Goal: Browse casually: Explore the website without a specific task or goal

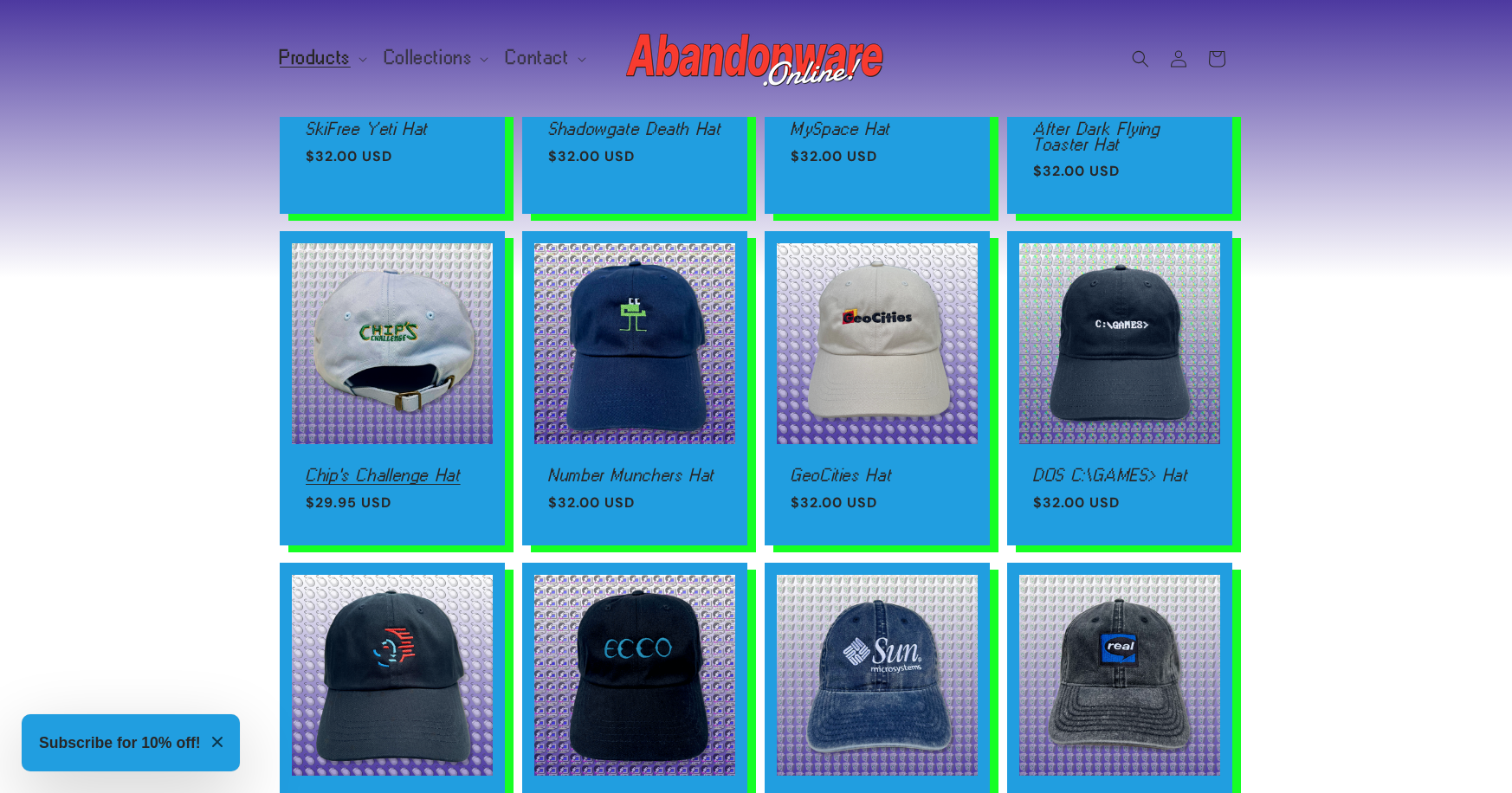
scroll to position [928, 0]
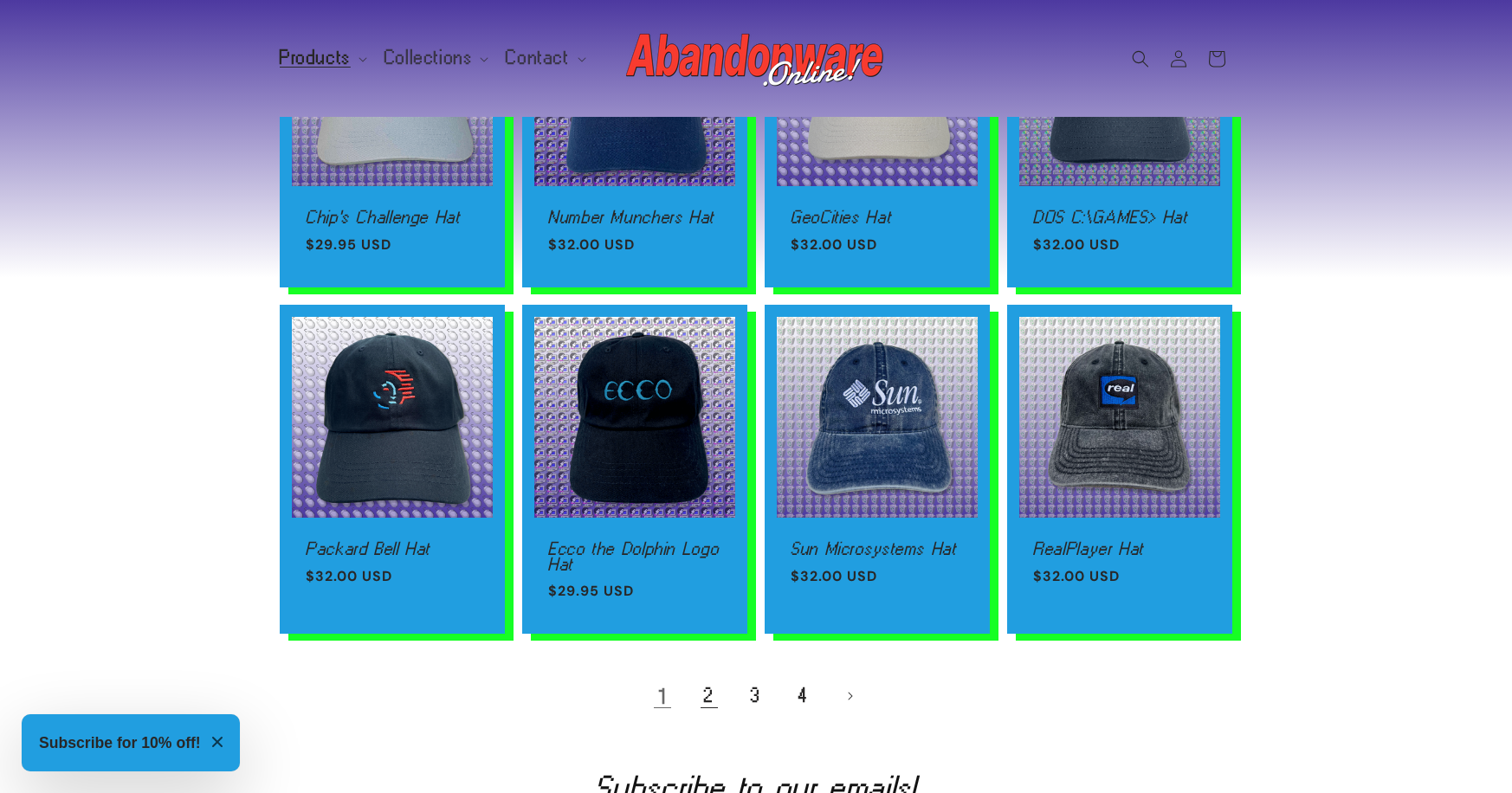
click at [690, 686] on link "2" at bounding box center [709, 696] width 38 height 38
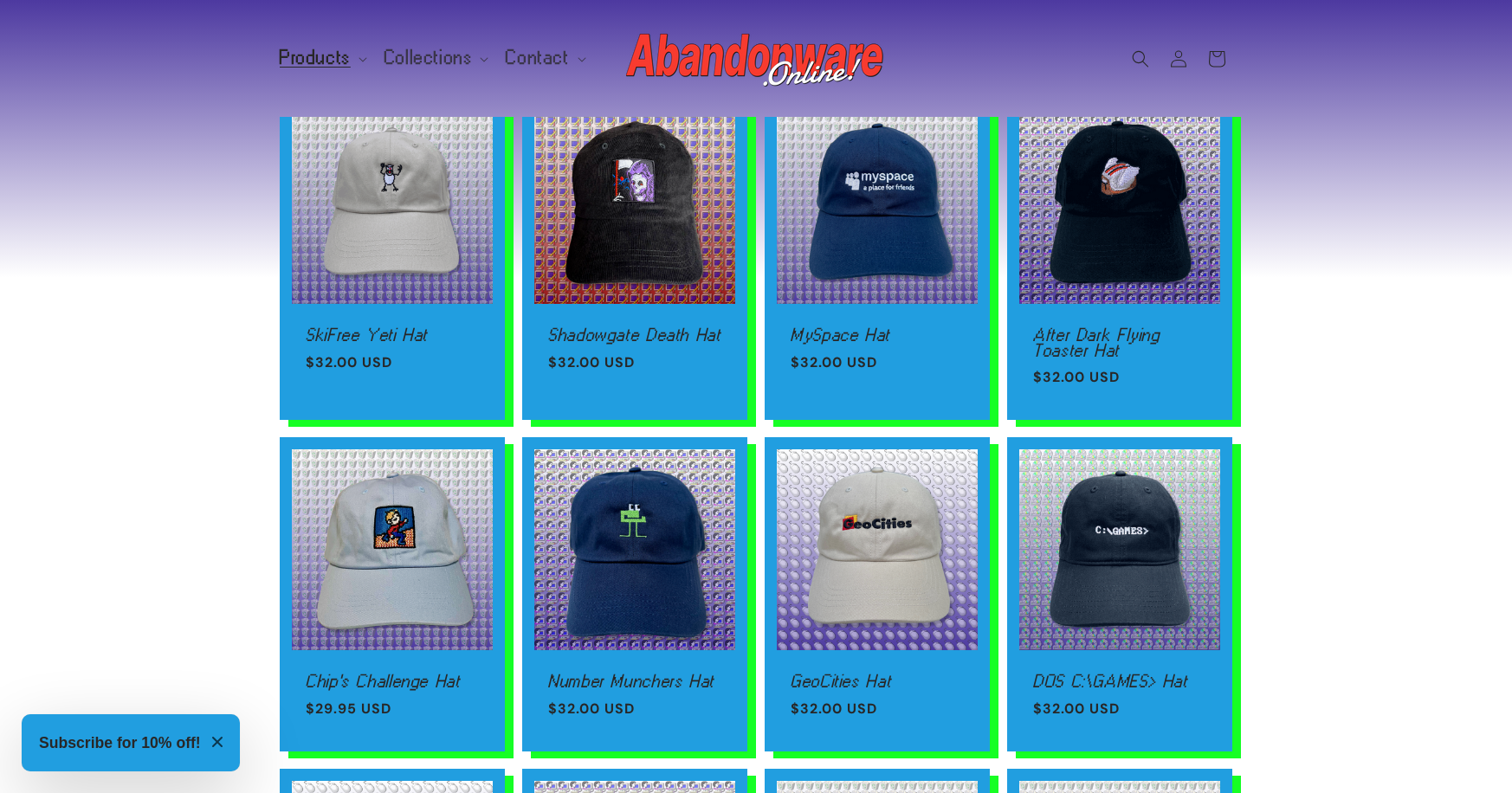
scroll to position [0, 0]
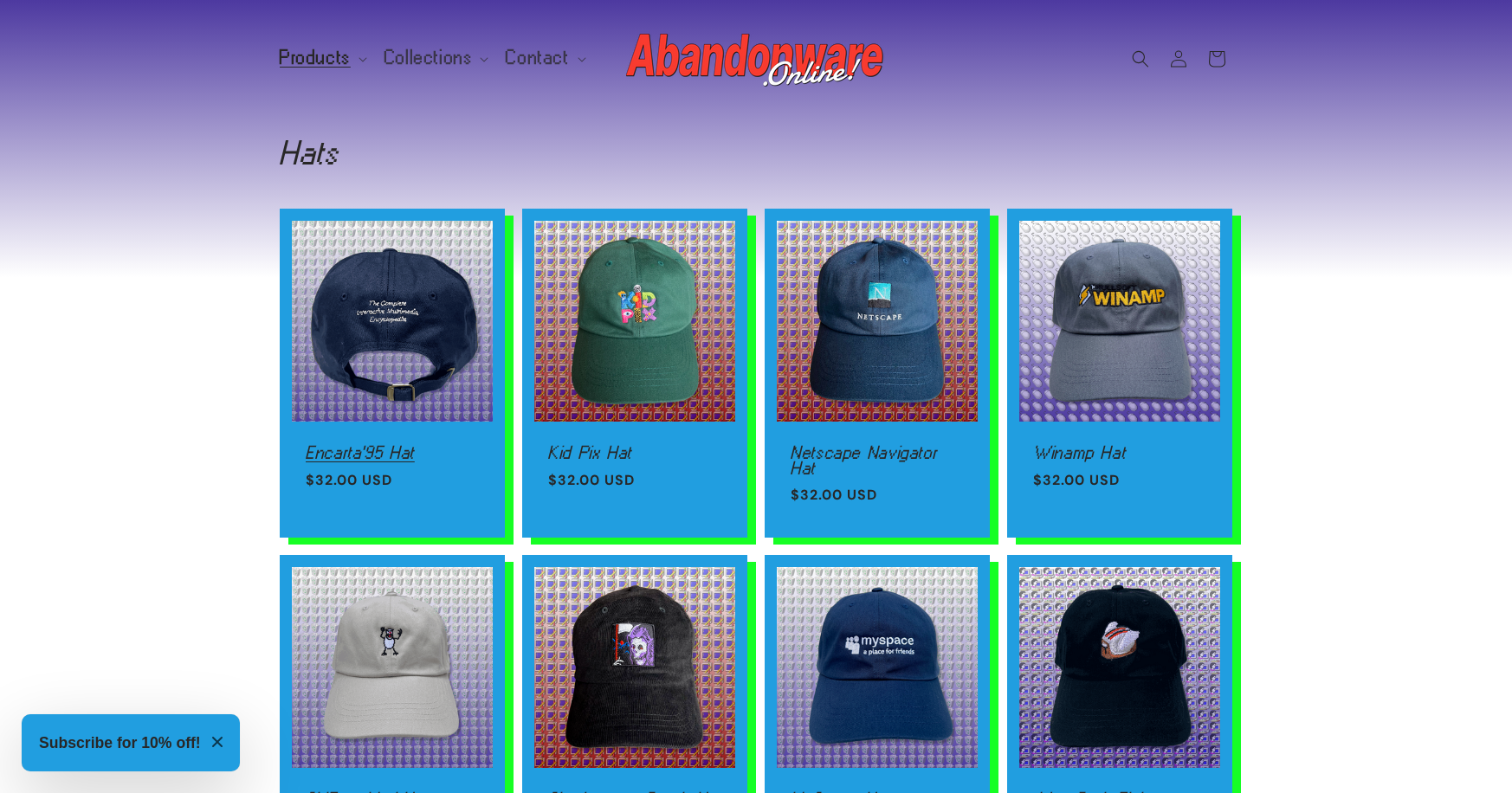
click at [416, 445] on link "Encarta'95 Hat" at bounding box center [392, 453] width 173 height 16
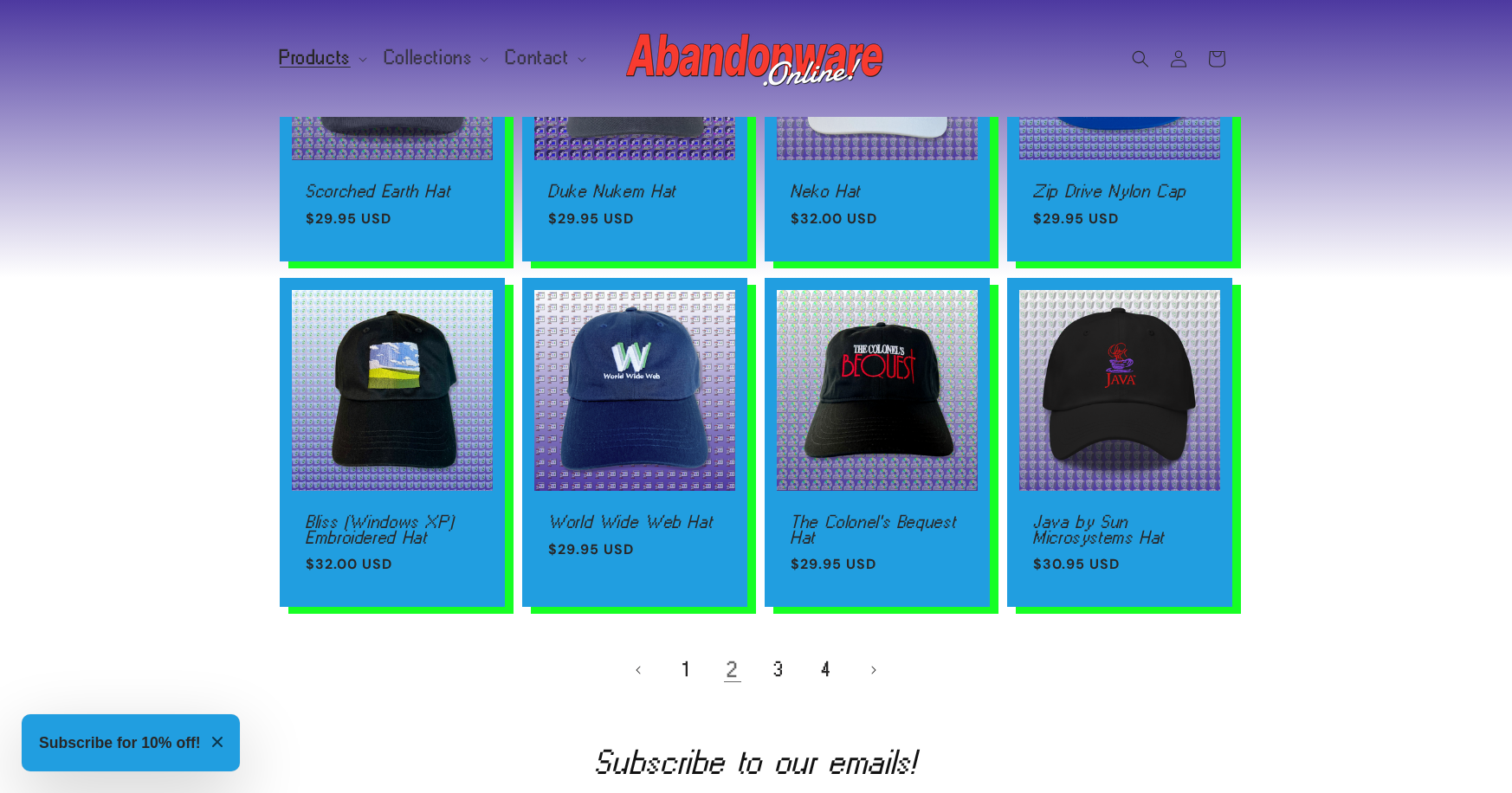
scroll to position [1091, 0]
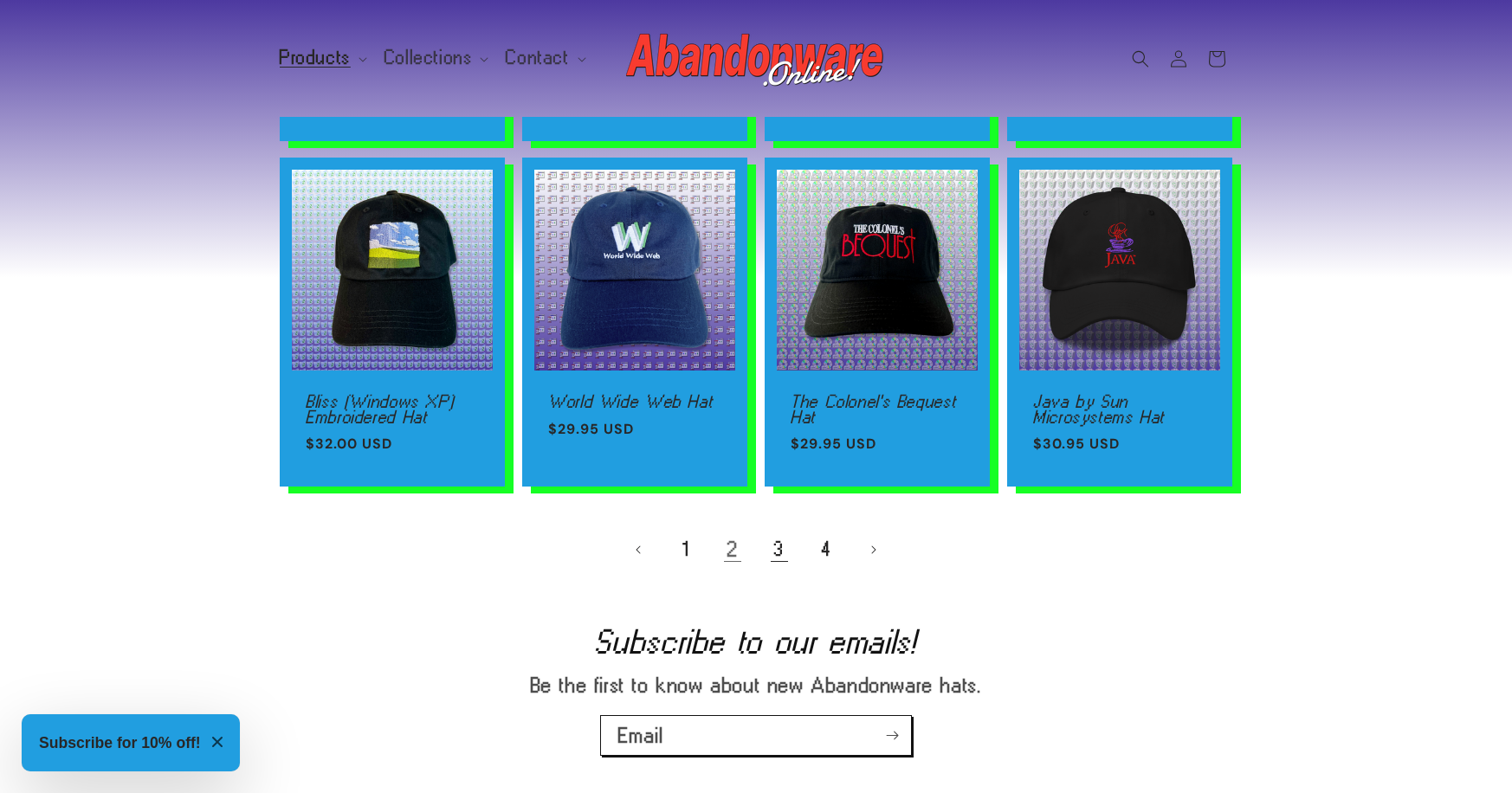
click at [780, 551] on link "3" at bounding box center [780, 549] width 38 height 38
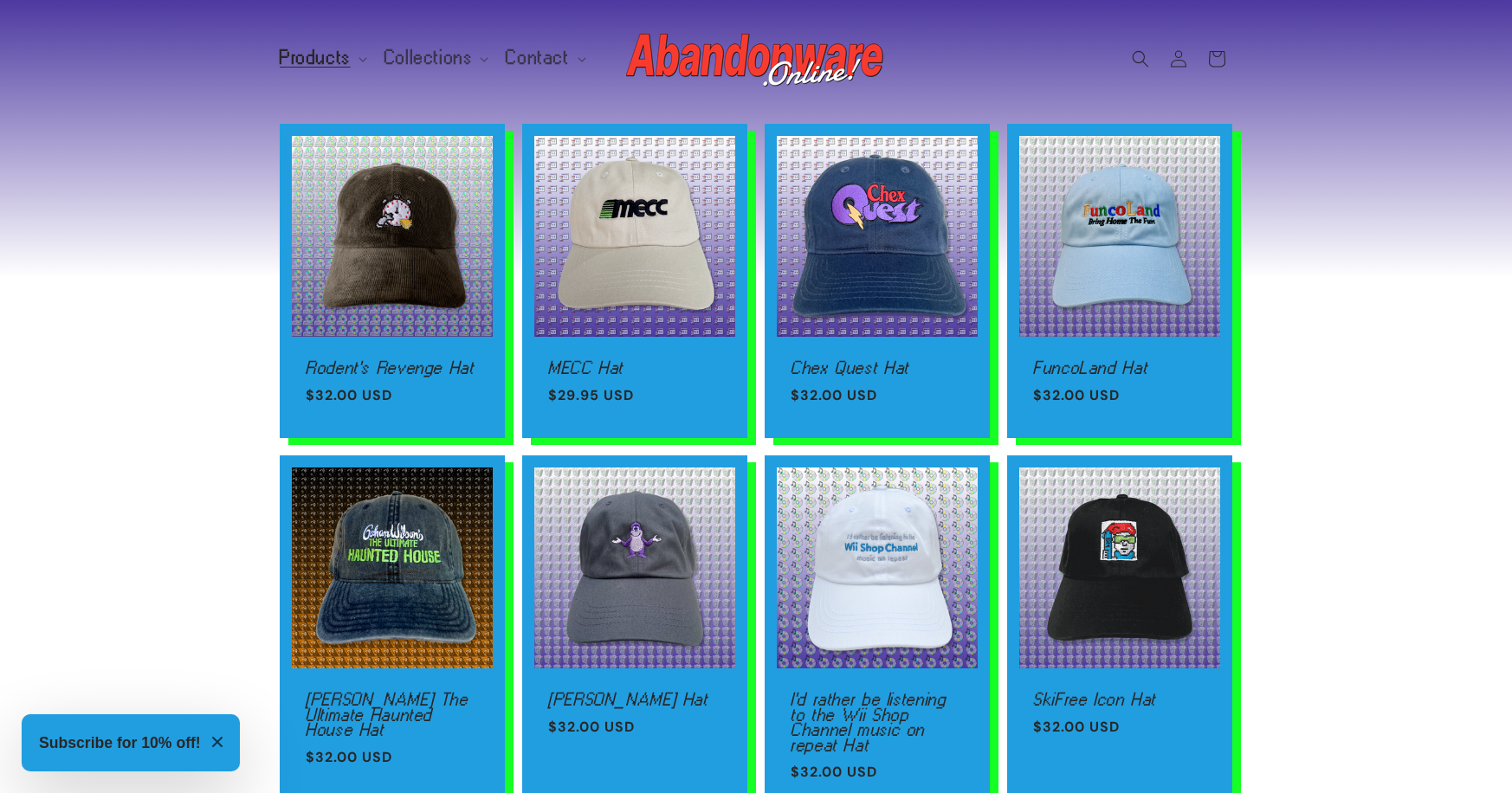
scroll to position [83, 0]
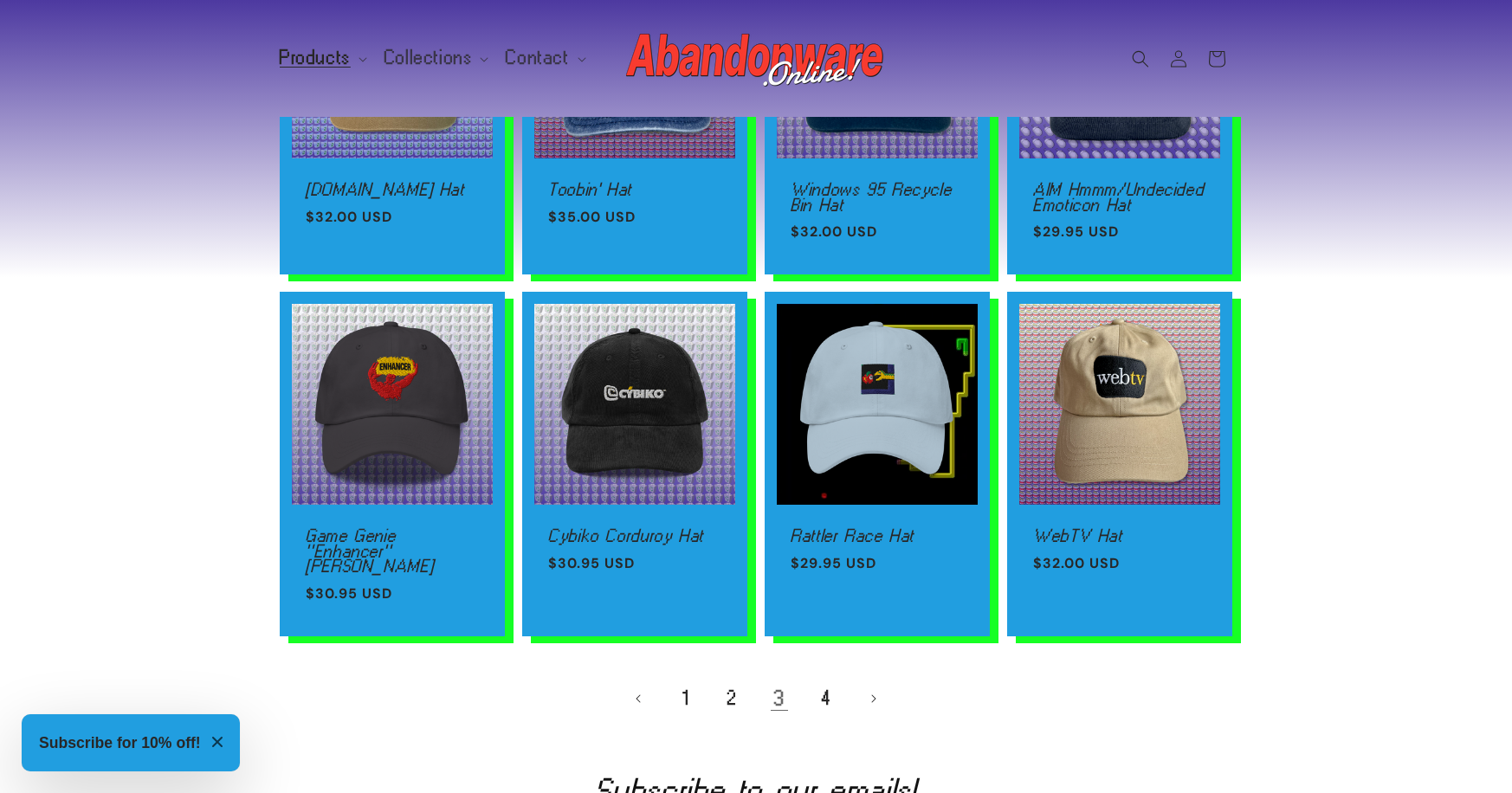
scroll to position [960, 0]
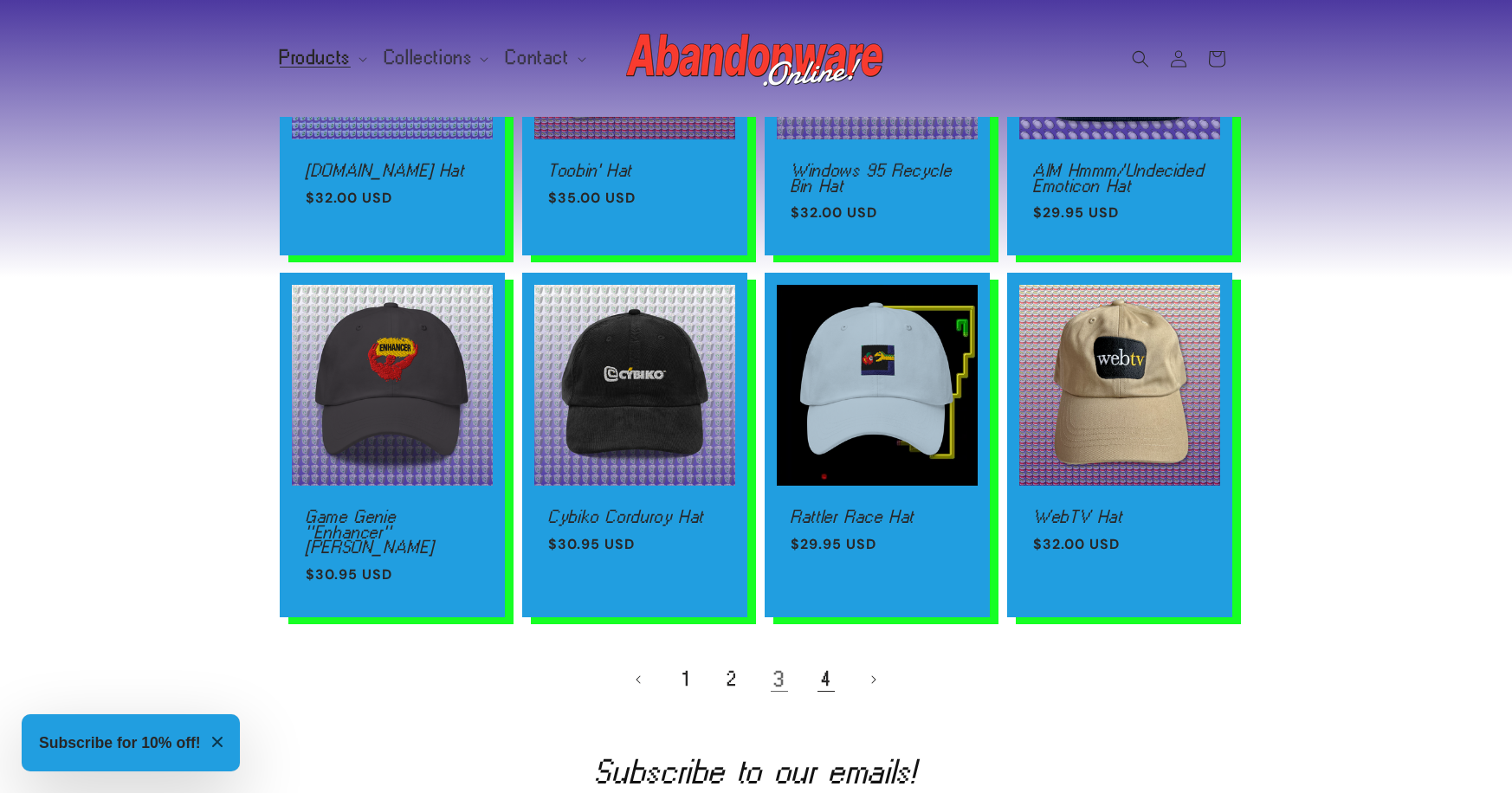
click at [836, 661] on link "4" at bounding box center [826, 679] width 38 height 38
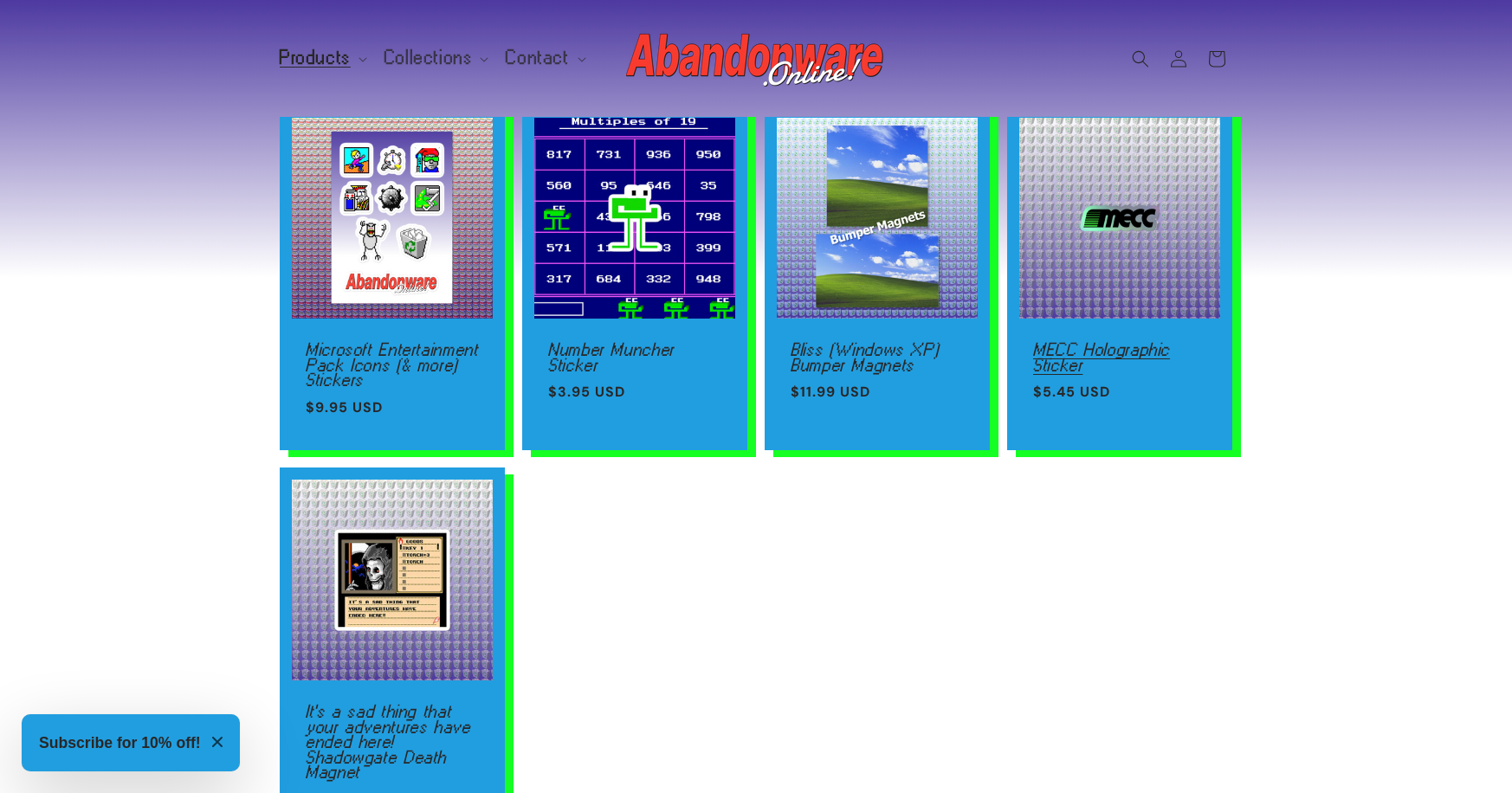
scroll to position [105, 0]
